Goal: Task Accomplishment & Management: Manage account settings

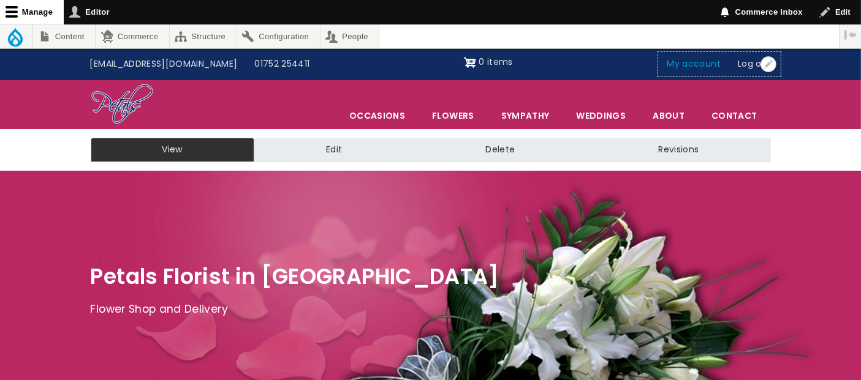
click at [708, 64] on link "My account" at bounding box center [694, 64] width 71 height 23
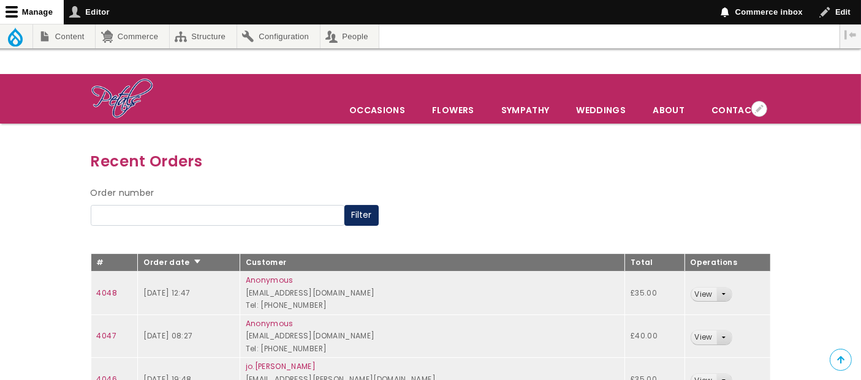
scroll to position [204, 0]
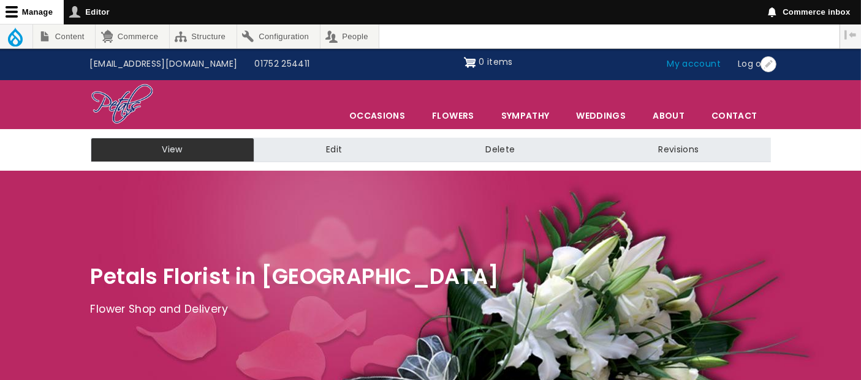
click at [701, 65] on link "My account" at bounding box center [694, 64] width 71 height 23
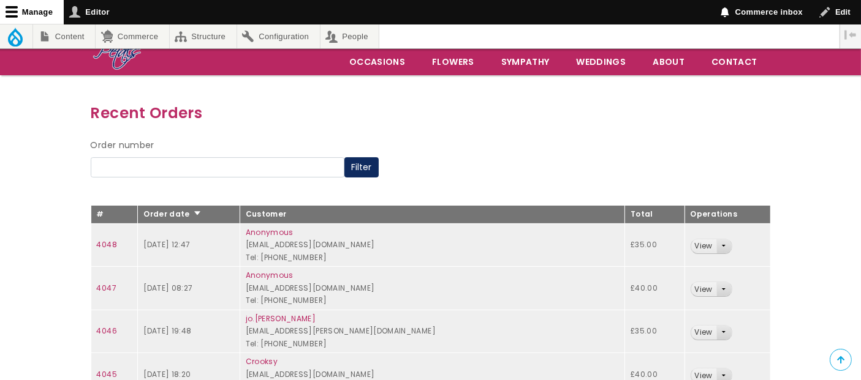
scroll to position [136, 0]
